Goal: Task Accomplishment & Management: Manage account settings

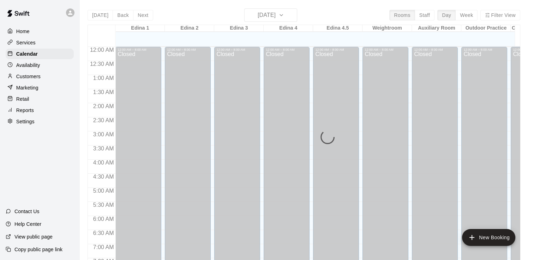
scroll to position [343, 0]
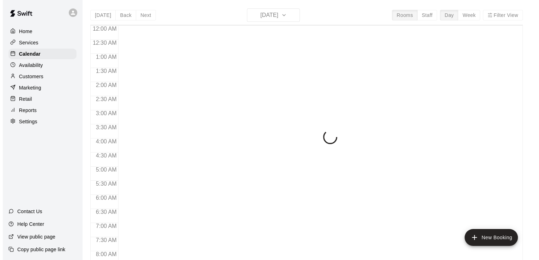
scroll to position [374, 0]
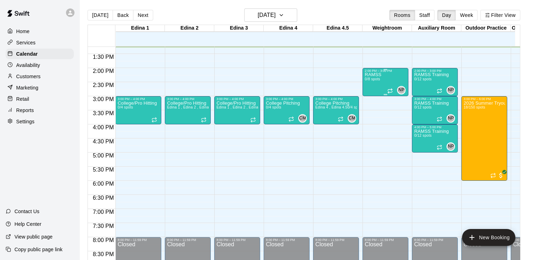
click at [382, 81] on div "RAMSS 0/8 spots NP 0" at bounding box center [385, 203] width 42 height 260
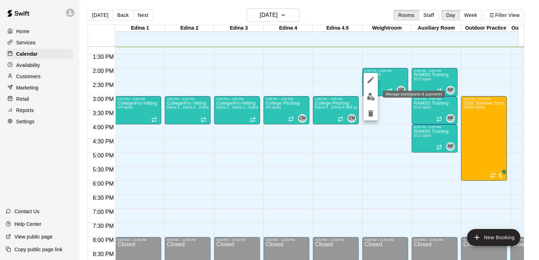
click at [371, 97] on img "edit" at bounding box center [371, 97] width 8 height 8
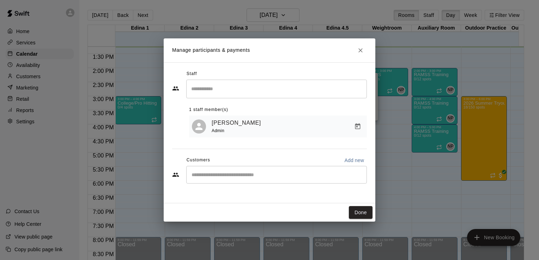
click at [263, 91] on input "Search staff" at bounding box center [276, 89] width 174 height 12
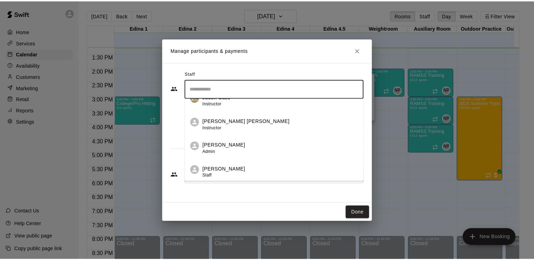
scroll to position [22, 0]
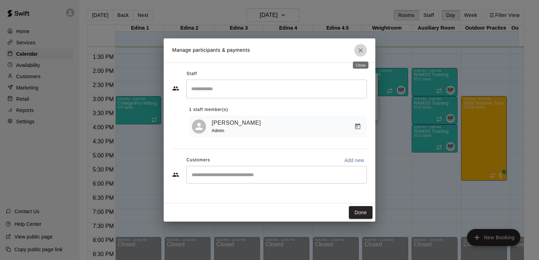
click at [361, 52] on icon "Close" at bounding box center [360, 50] width 7 height 7
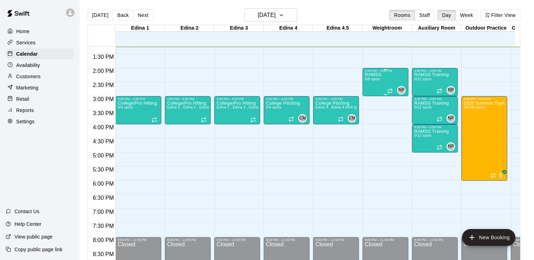
click at [381, 83] on div "RAMSS 0/8 spots NP 0" at bounding box center [385, 203] width 42 height 260
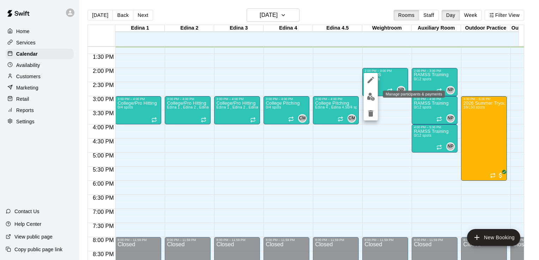
click at [370, 98] on img "edit" at bounding box center [371, 97] width 8 height 8
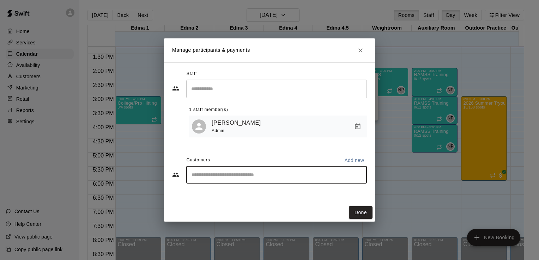
click at [222, 175] on input "Start typing to search customers..." at bounding box center [276, 174] width 174 height 7
type input "***"
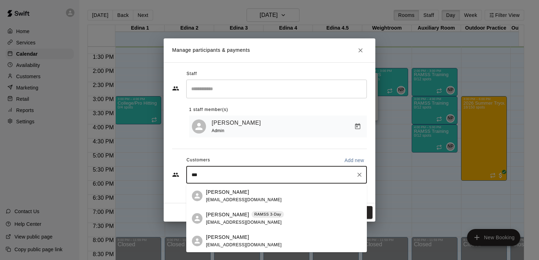
click at [230, 216] on div "Ace Frank RAMSS 3-Day" at bounding box center [245, 214] width 78 height 7
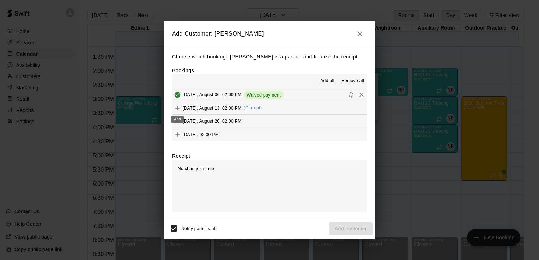
click at [177, 109] on icon "Add" at bounding box center [177, 108] width 4 height 4
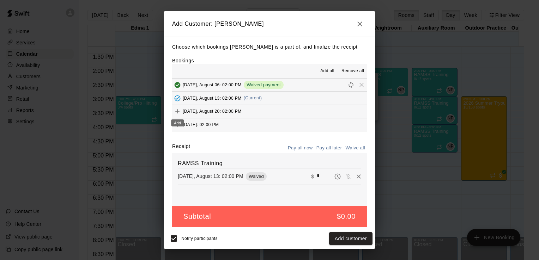
click at [177, 112] on icon "Add" at bounding box center [177, 111] width 4 height 4
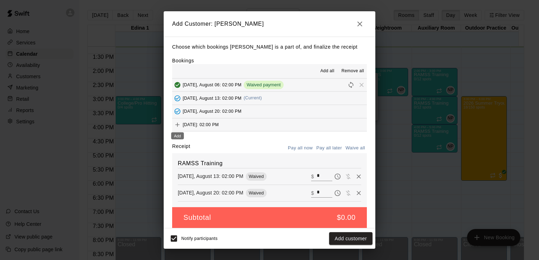
click at [176, 124] on icon "Add" at bounding box center [177, 124] width 7 height 7
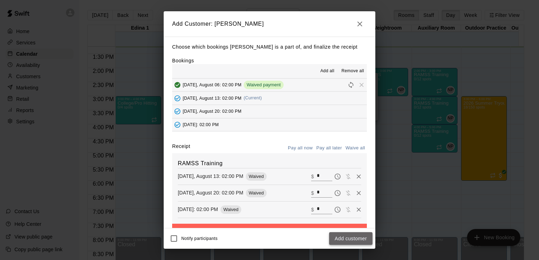
click at [344, 241] on button "Add customer" at bounding box center [350, 238] width 43 height 13
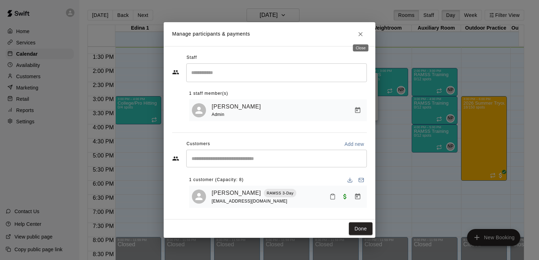
click at [361, 31] on icon "Close" at bounding box center [360, 34] width 7 height 7
